Goal: Task Accomplishment & Management: Use online tool/utility

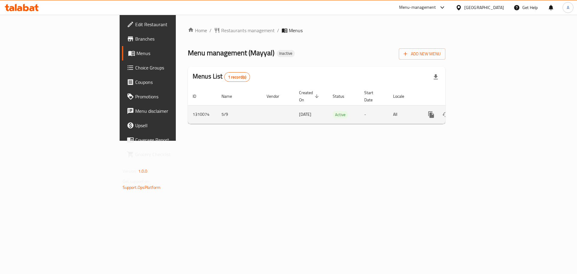
click at [482, 108] on link "enhanced table" at bounding box center [475, 114] width 14 height 14
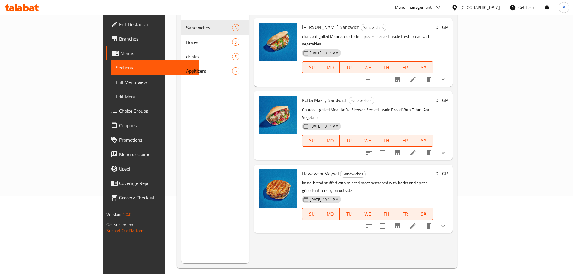
scroll to position [84, 0]
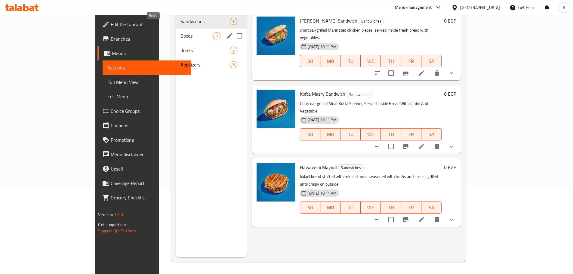
click at [180, 32] on span "Boxes" at bounding box center [196, 35] width 32 height 7
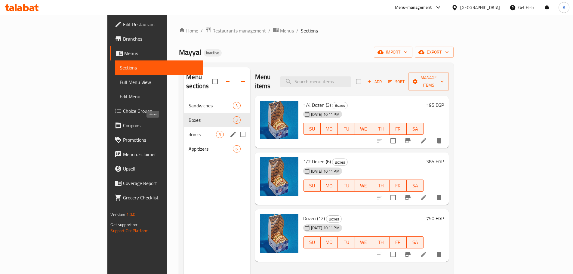
click at [189, 131] on span "drinks" at bounding box center [202, 134] width 27 height 7
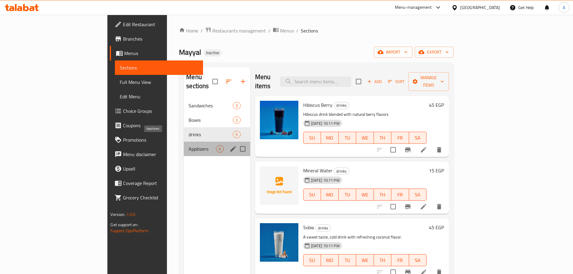
click at [189, 145] on span "Appitizers" at bounding box center [202, 148] width 27 height 7
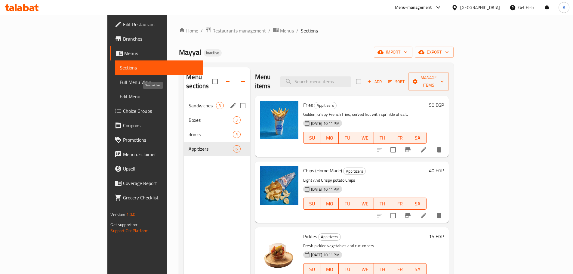
click at [189, 102] on span "Sandwiches" at bounding box center [202, 105] width 27 height 7
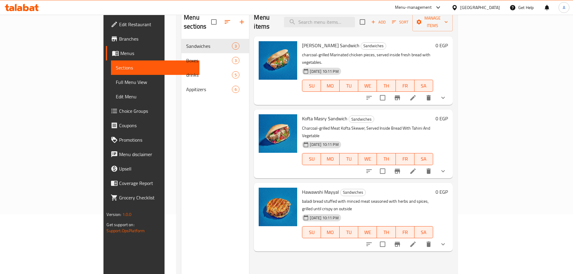
scroll to position [60, 0]
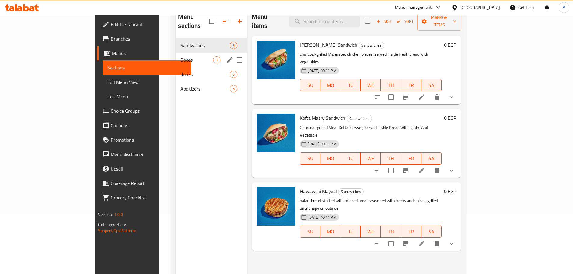
click at [180, 56] on span "Boxes" at bounding box center [196, 59] width 32 height 7
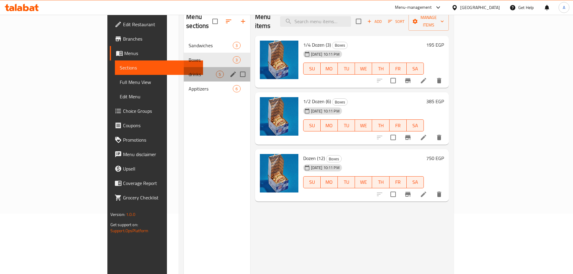
click at [184, 67] on div "drinks 5" at bounding box center [217, 74] width 66 height 14
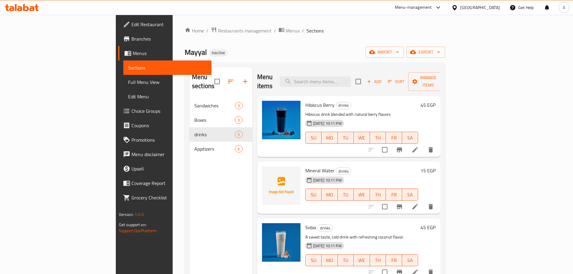
click at [445, 46] on div "Home / Restaurants management / Menus / Sections Mayyal Inactive import export …" at bounding box center [315, 186] width 260 height 319
click at [445, 58] on div "Home / Restaurants management / Menus / Sections Mayyal Inactive import export …" at bounding box center [315, 186] width 260 height 319
click at [416, 54] on icon "button" at bounding box center [413, 52] width 6 height 4
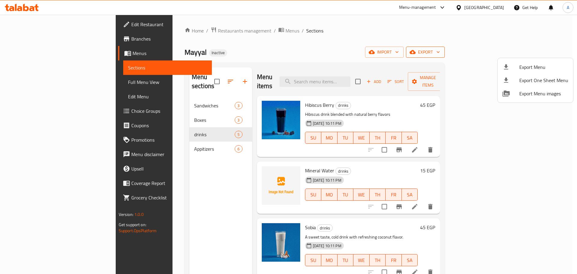
click at [527, 64] on span "Export Menu" at bounding box center [544, 66] width 49 height 7
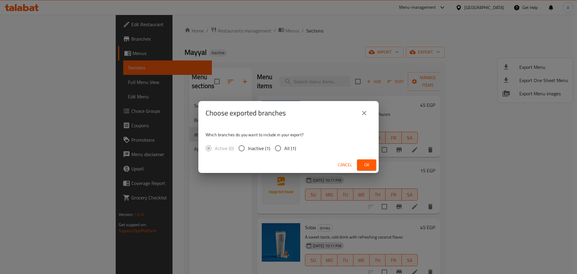
click at [288, 145] on span "All (1)" at bounding box center [291, 148] width 12 height 7
click at [285, 144] on input "All (1)" at bounding box center [278, 148] width 13 height 13
radio input "true"
click at [369, 163] on span "Ok" at bounding box center [367, 165] width 10 height 8
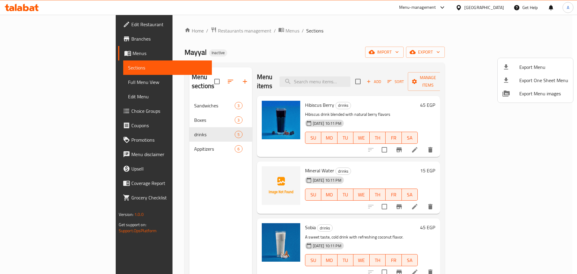
click at [72, 85] on div at bounding box center [288, 137] width 577 height 274
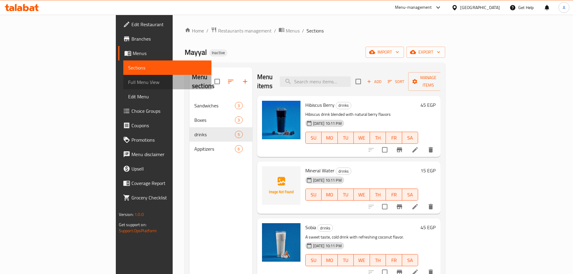
click at [128, 85] on span "Full Menu View" at bounding box center [167, 82] width 79 height 7
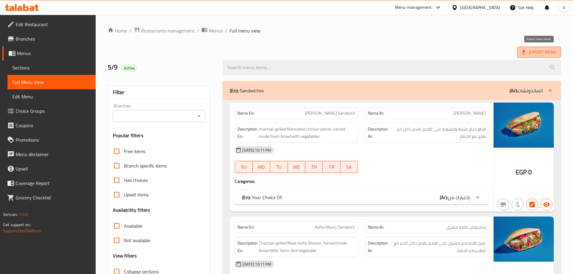
click at [521, 50] on icon at bounding box center [524, 52] width 6 height 6
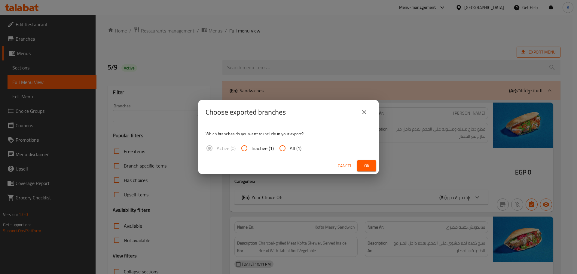
click at [501, 63] on div "Choose exported branches Which branches do you want to include in your export? …" at bounding box center [288, 137] width 577 height 274
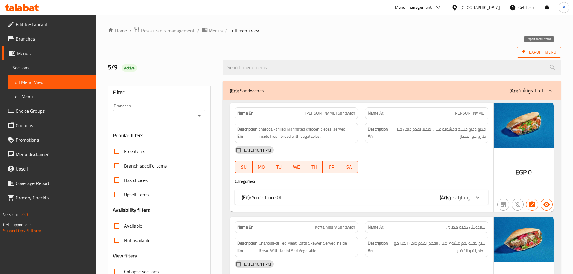
click at [536, 50] on span "Export Menu" at bounding box center [539, 52] width 34 height 8
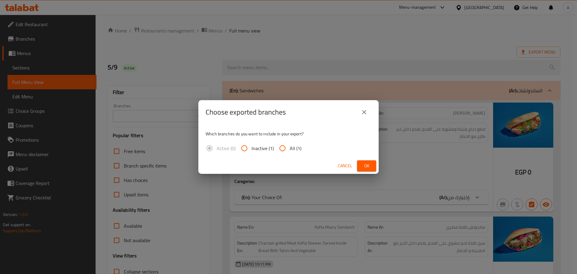
drag, startPoint x: 282, startPoint y: 146, endPoint x: 349, endPoint y: 164, distance: 69.5
click at [283, 146] on input "All (1)" at bounding box center [283, 148] width 14 height 14
radio input "true"
click at [367, 165] on span "Ok" at bounding box center [367, 166] width 10 height 8
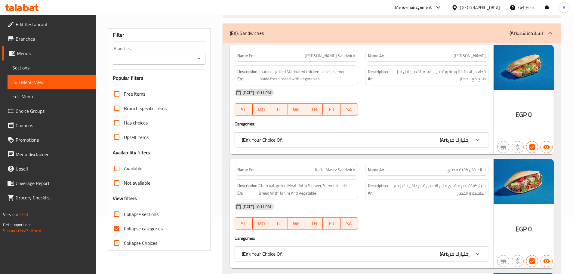
scroll to position [60, 0]
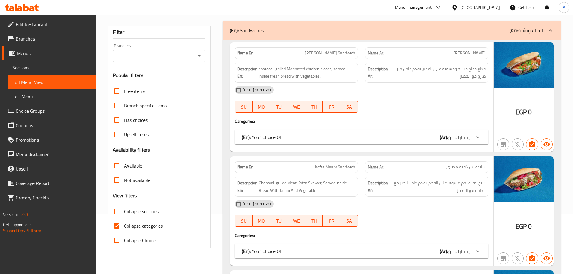
click at [121, 222] on input "Collapse categories" at bounding box center [116, 226] width 14 height 14
checkbox input "false"
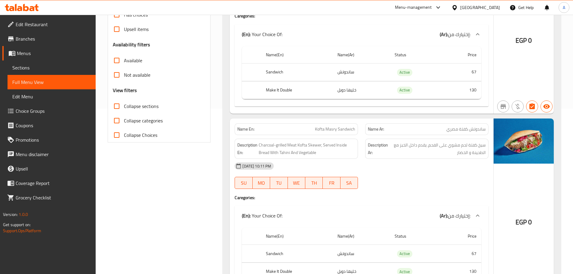
scroll to position [180, 0]
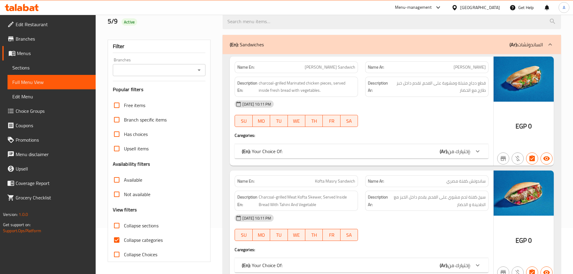
drag, startPoint x: 122, startPoint y: 239, endPoint x: 202, endPoint y: 201, distance: 88.9
click at [122, 239] on input "Collapse categories" at bounding box center [116, 240] width 14 height 14
checkbox input "false"
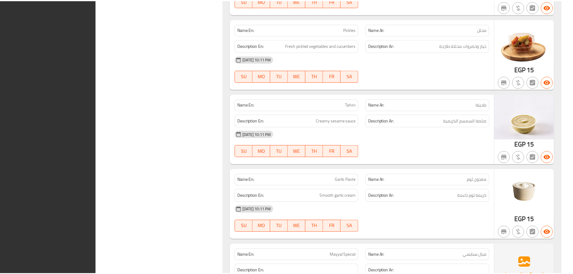
scroll to position [1560, 0]
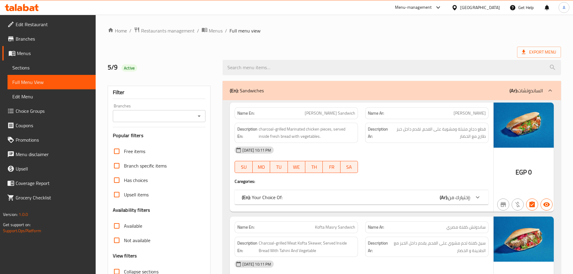
click at [525, 50] on icon at bounding box center [524, 52] width 6 height 6
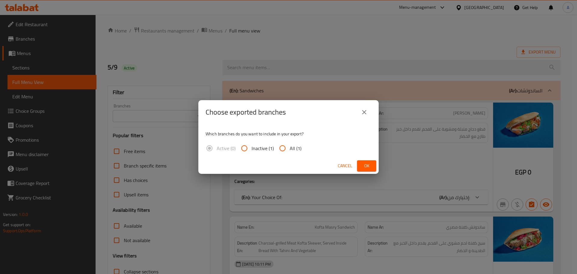
click at [300, 146] on span "All (1)" at bounding box center [296, 148] width 12 height 7
click at [290, 146] on input "All (1)" at bounding box center [283, 148] width 14 height 14
radio input "true"
click at [378, 163] on div "Cancel Ok" at bounding box center [289, 166] width 180 height 16
click at [372, 165] on button "Ok" at bounding box center [366, 165] width 19 height 11
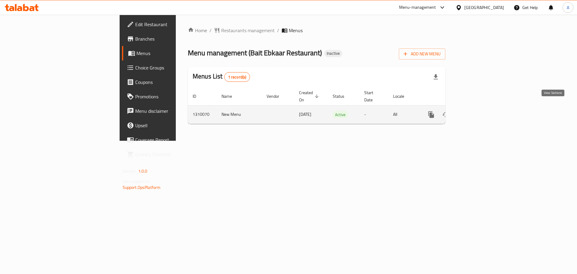
click at [482, 107] on link "enhanced table" at bounding box center [475, 114] width 14 height 14
